Goal: Task Accomplishment & Management: Complete application form

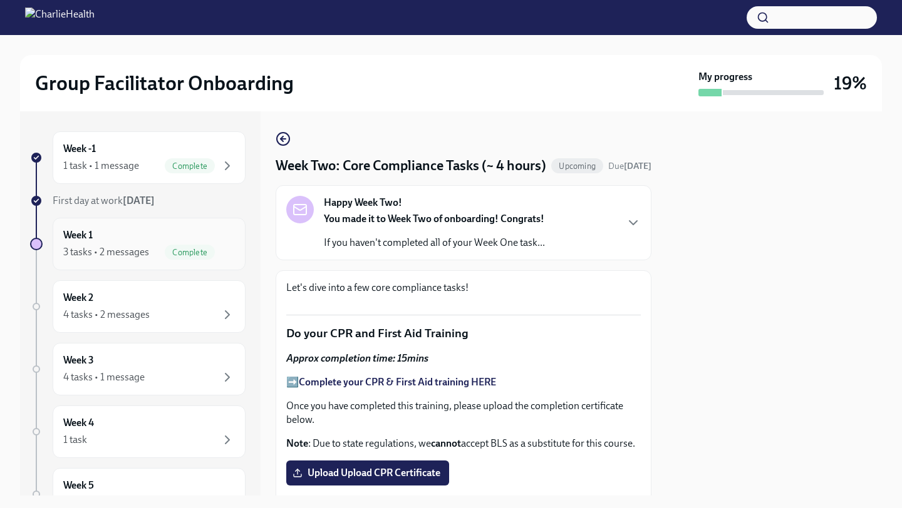
scroll to position [261, 0]
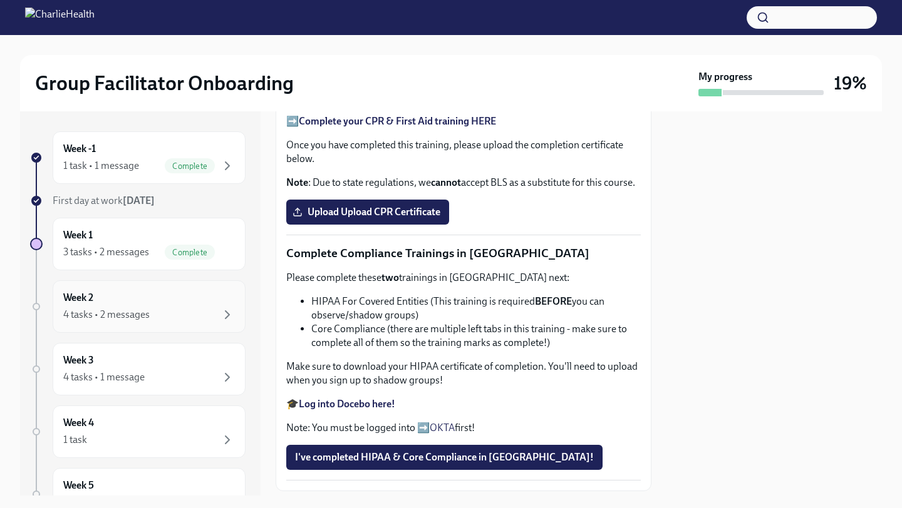
click at [158, 298] on div "Week 2 4 tasks • 2 messages" at bounding box center [149, 306] width 172 height 31
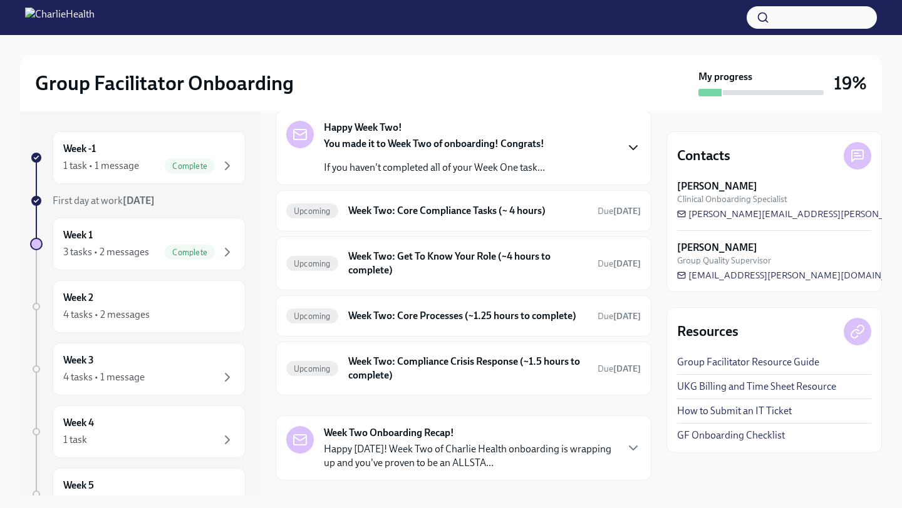
scroll to position [84, 0]
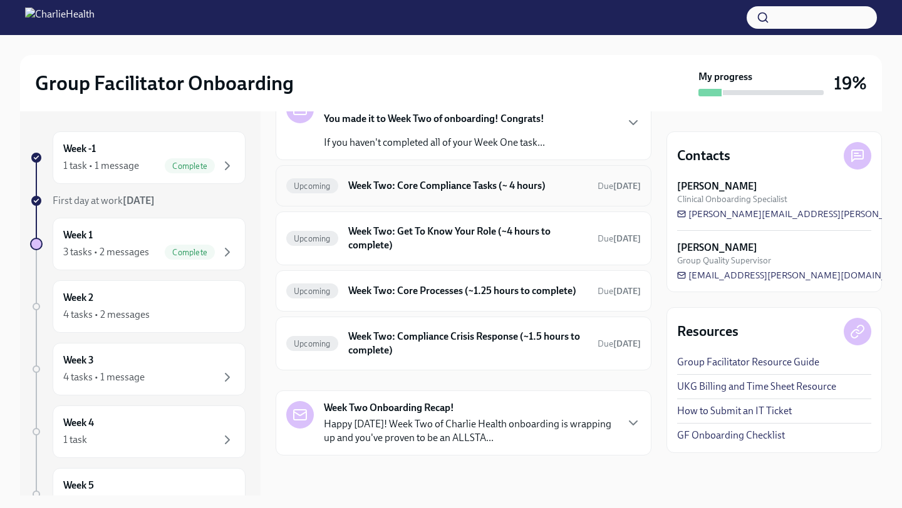
click at [589, 188] on div "Upcoming Week Two: Core Compliance Tasks (~ 4 hours) Due [DATE]" at bounding box center [463, 186] width 354 height 20
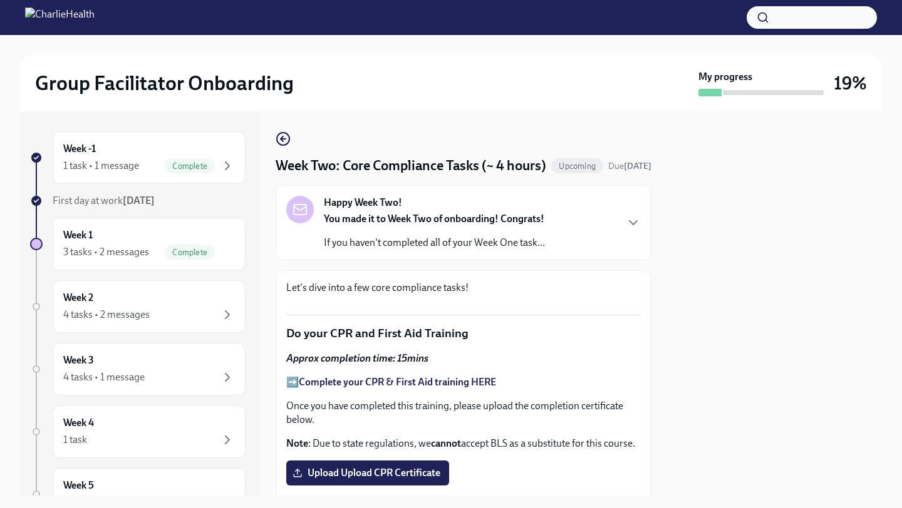
click at [626, 250] on div "Happy Week Two! You made it to Week Two of onboarding! Congrats! If you haven't…" at bounding box center [463, 223] width 354 height 54
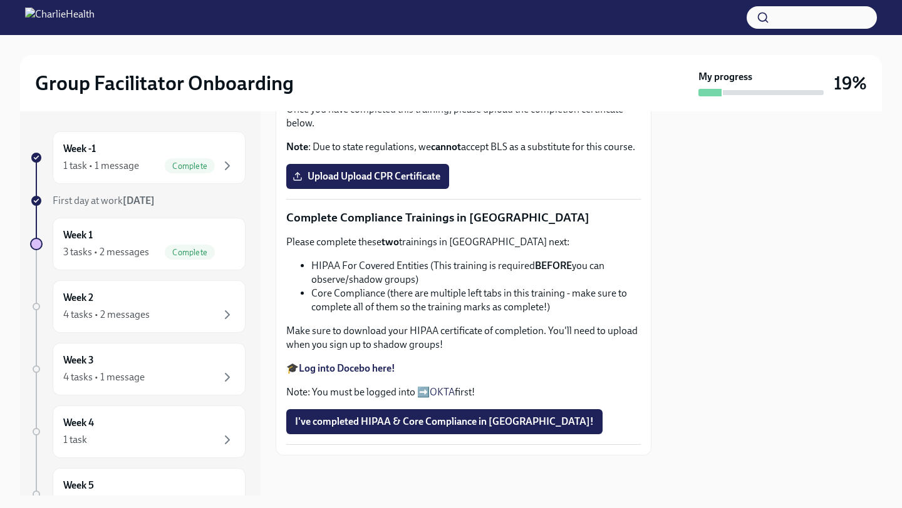
scroll to position [918, 0]
click at [405, 91] on strong "Complete your CPR & First Aid training HERE" at bounding box center [397, 86] width 197 height 12
click at [373, 183] on span "Upload Upload CPR Certificate" at bounding box center [367, 176] width 145 height 13
click at [0, 0] on input "Upload Upload CPR Certificate" at bounding box center [0, 0] width 0 height 0
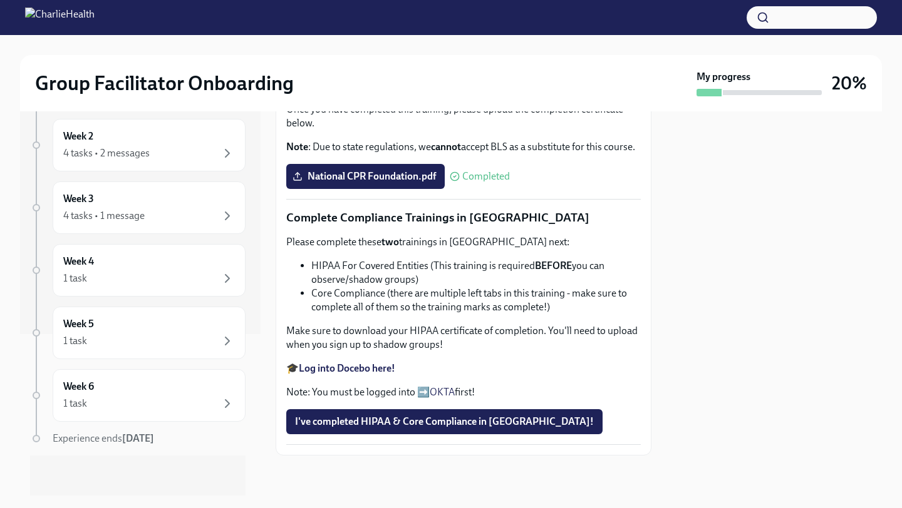
scroll to position [0, 0]
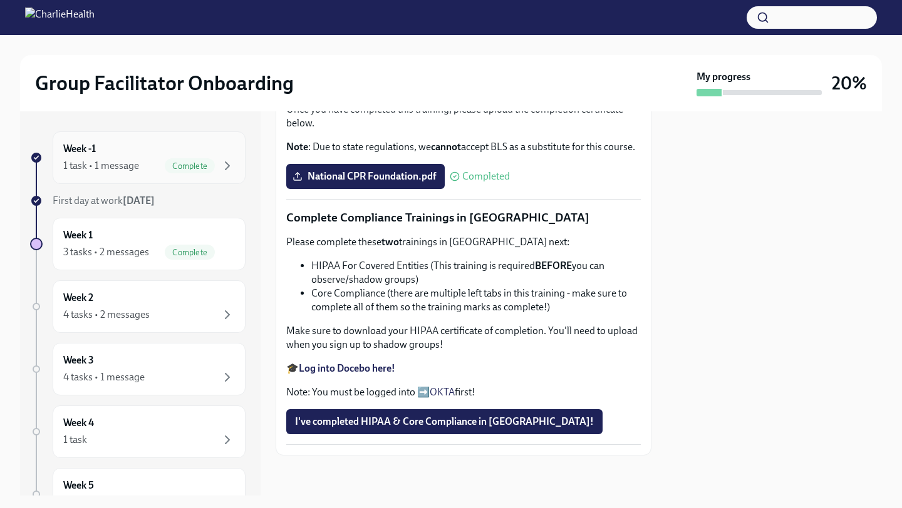
click at [145, 162] on div "1 task • 1 message Complete" at bounding box center [149, 165] width 172 height 15
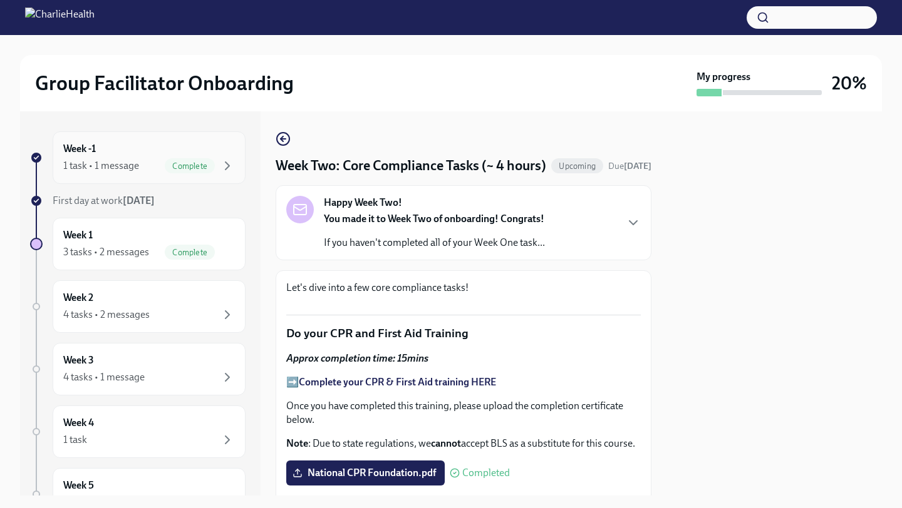
click at [113, 134] on div "Week -1 1 task • 1 message Complete" at bounding box center [149, 157] width 193 height 53
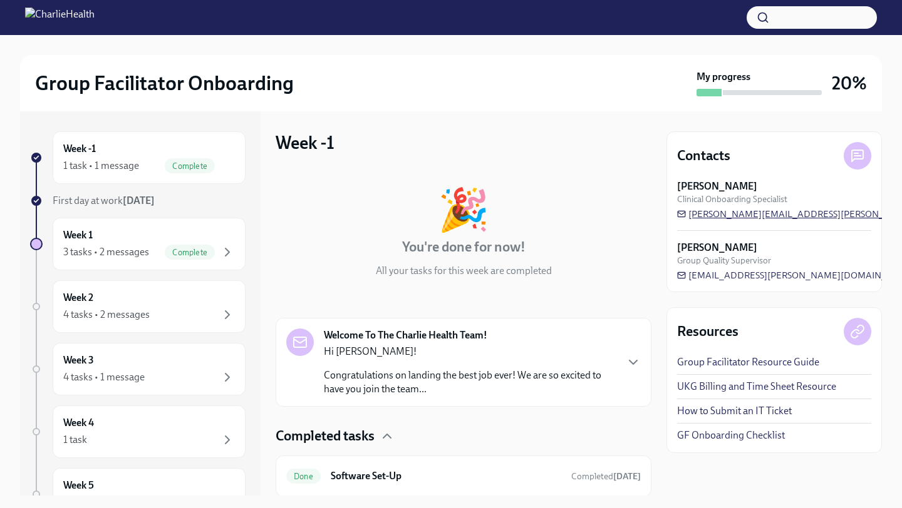
click at [696, 213] on span "[PERSON_NAME][EMAIL_ADDRESS][PERSON_NAME][DOMAIN_NAME]" at bounding box center [833, 214] width 312 height 13
click at [165, 445] on div "1 task" at bounding box center [149, 440] width 172 height 15
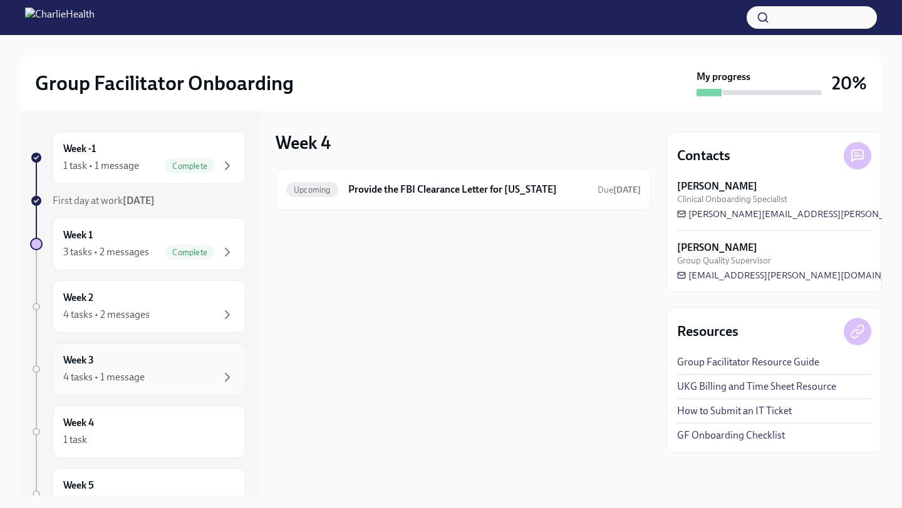
click at [153, 379] on div "4 tasks • 1 message" at bounding box center [149, 377] width 172 height 15
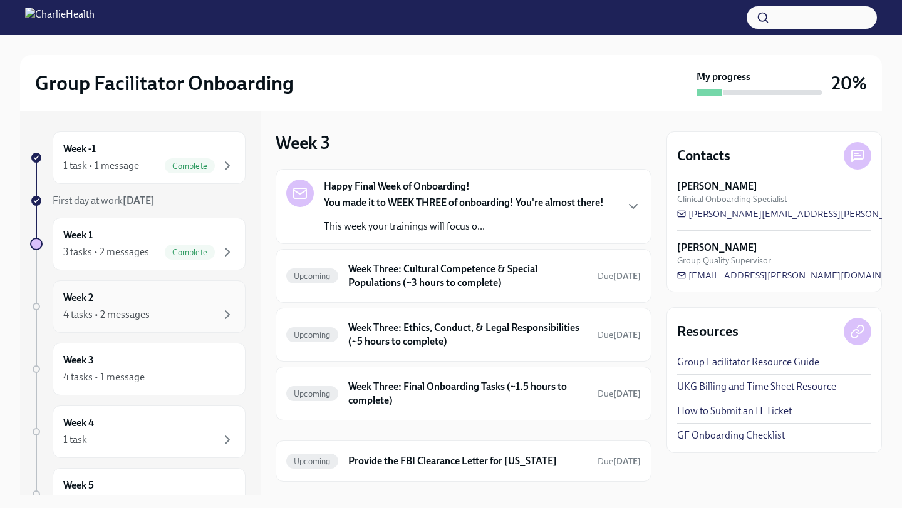
click at [157, 323] on div "Week 2 4 tasks • 2 messages" at bounding box center [149, 307] width 193 height 53
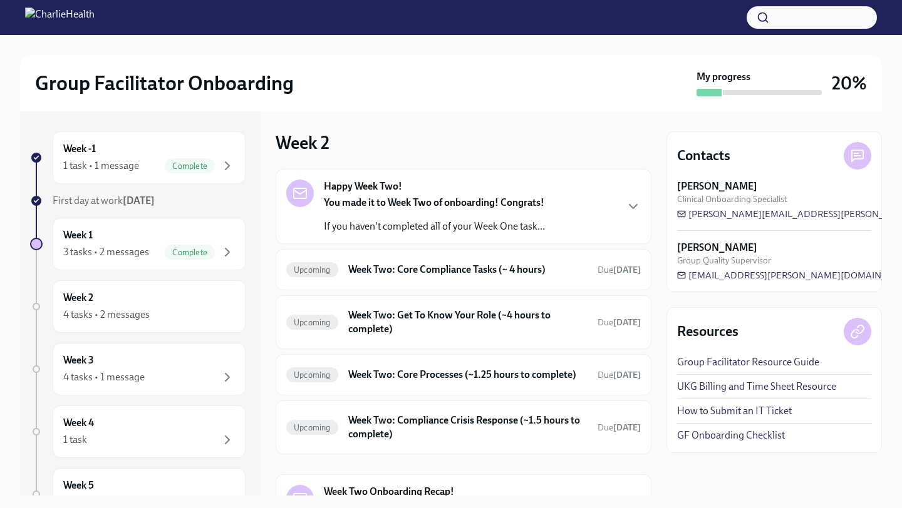
click at [585, 214] on div "Happy Week Two! You made it to Week Two of onboarding! Congrats! If you haven't…" at bounding box center [463, 207] width 354 height 54
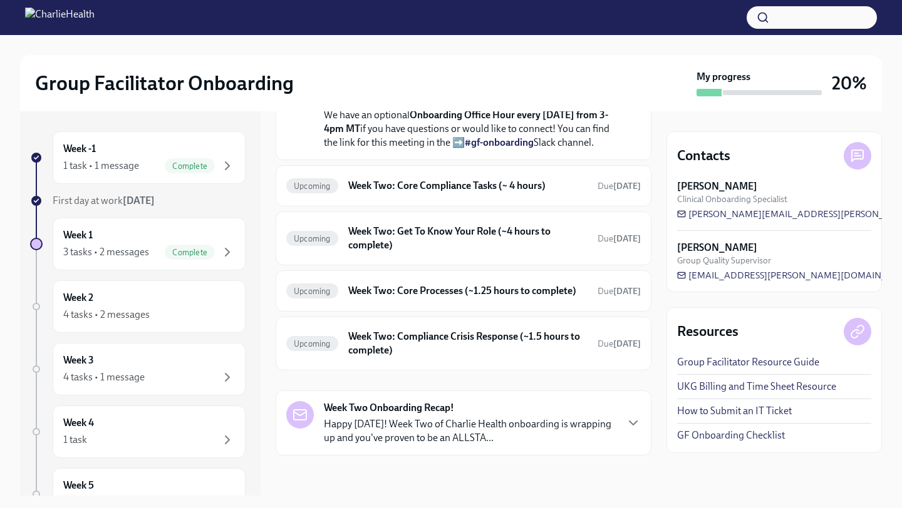
scroll to position [499, 0]
click at [515, 192] on h6 "Week Two: Core Compliance Tasks (~ 4 hours)" at bounding box center [467, 186] width 239 height 14
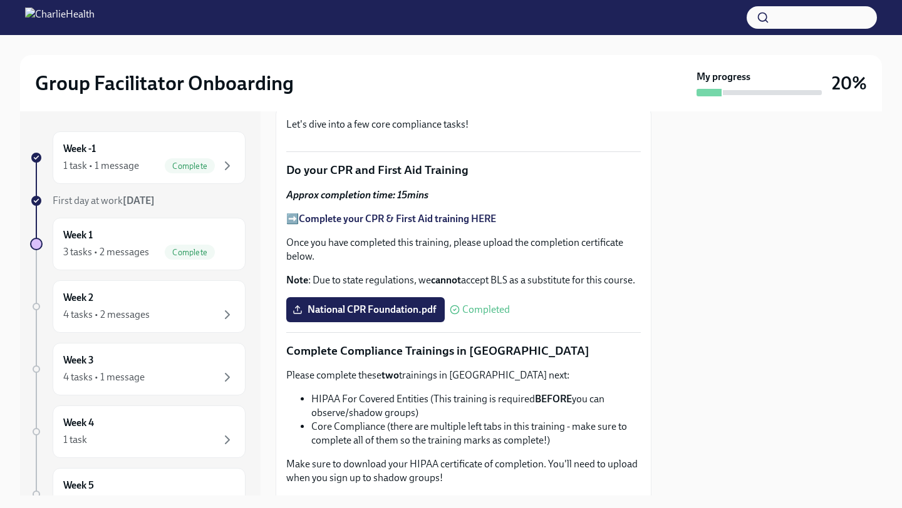
scroll to position [671, 0]
